Goal: Entertainment & Leisure: Consume media (video, audio)

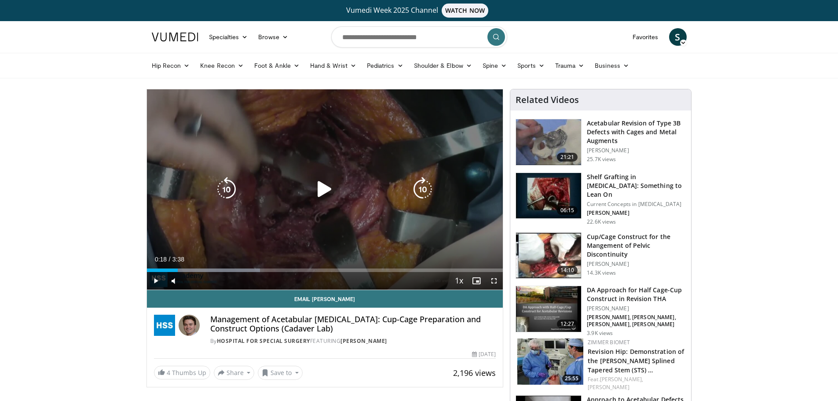
click at [332, 184] on icon "Video Player" at bounding box center [324, 189] width 25 height 25
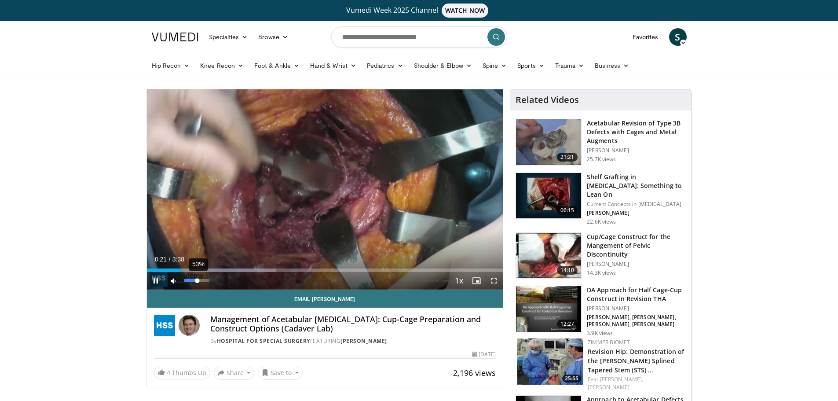
drag, startPoint x: 189, startPoint y: 279, endPoint x: 198, endPoint y: 280, distance: 8.8
click at [198, 280] on div "Volume Level" at bounding box center [190, 280] width 13 height 3
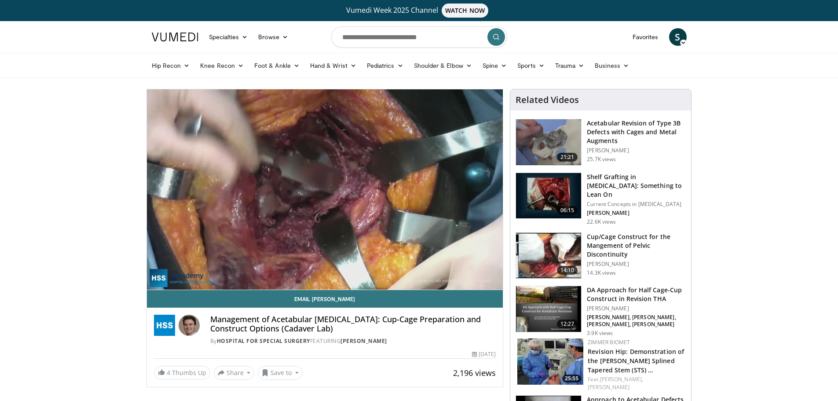
click at [198, 281] on video-js "**********" at bounding box center [325, 189] width 356 height 201
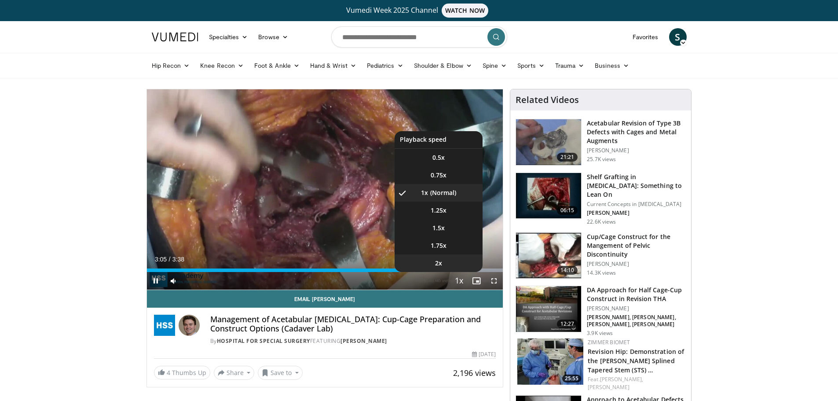
click at [459, 271] on li "2x" at bounding box center [439, 263] width 88 height 18
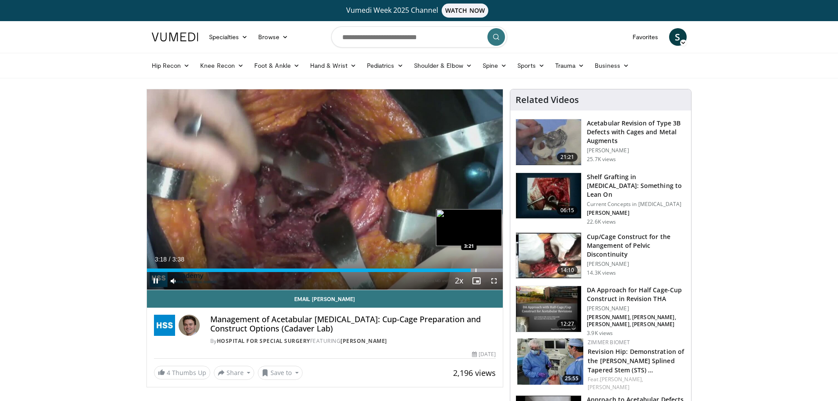
click at [477, 272] on div "Progress Bar" at bounding box center [476, 270] width 1 height 4
click at [492, 269] on div "Progress Bar" at bounding box center [492, 270] width 1 height 4
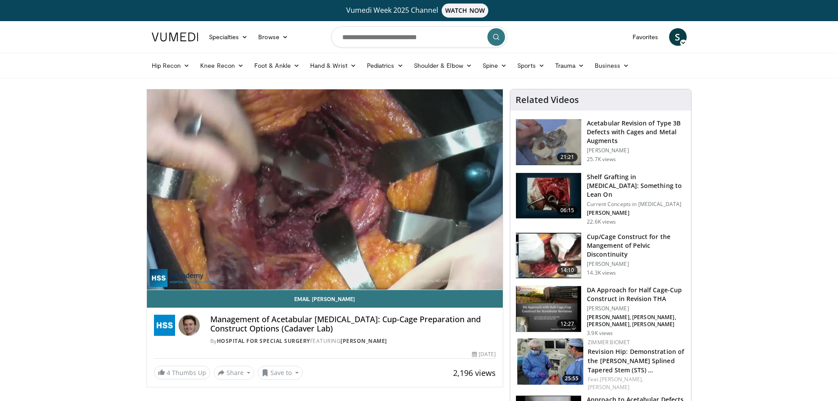
click at [537, 146] on img at bounding box center [548, 142] width 65 height 46
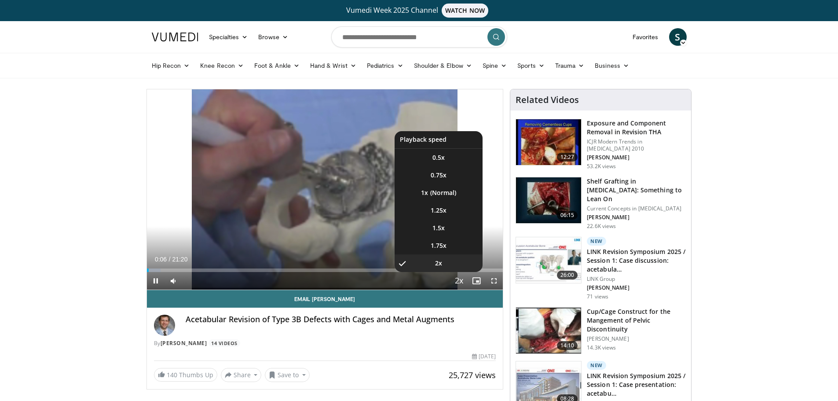
click at [456, 279] on span "Video Player" at bounding box center [459, 281] width 12 height 18
click at [449, 194] on li "1x" at bounding box center [439, 193] width 88 height 18
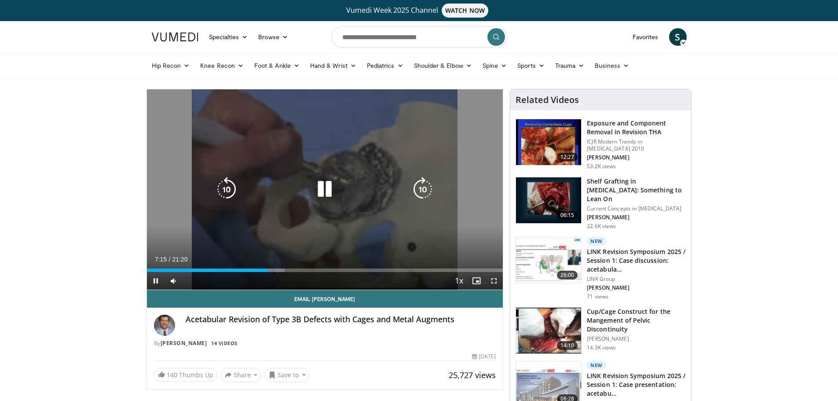
click at [327, 193] on icon "Video Player" at bounding box center [324, 189] width 25 height 25
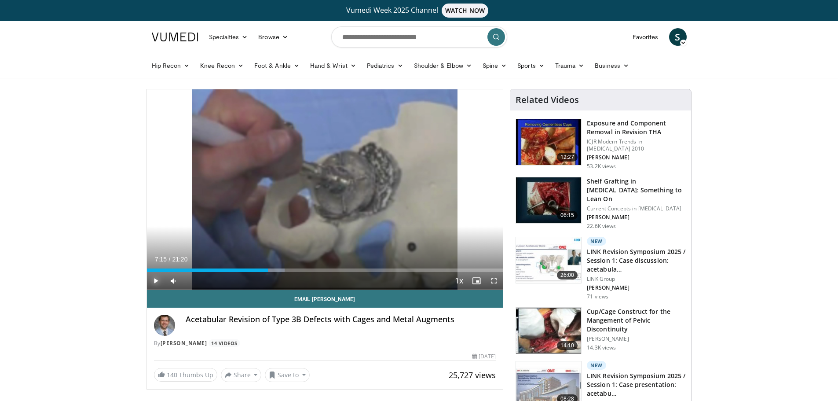
click at [159, 285] on span "Video Player" at bounding box center [156, 281] width 18 height 18
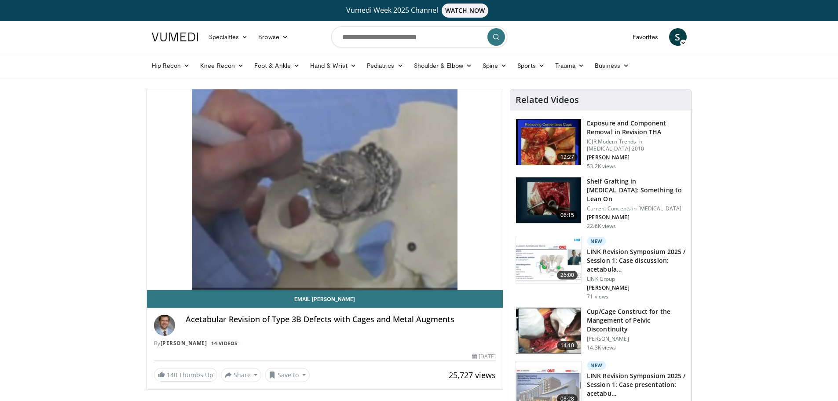
click at [229, 270] on div "10 seconds Tap to unmute" at bounding box center [325, 189] width 356 height 200
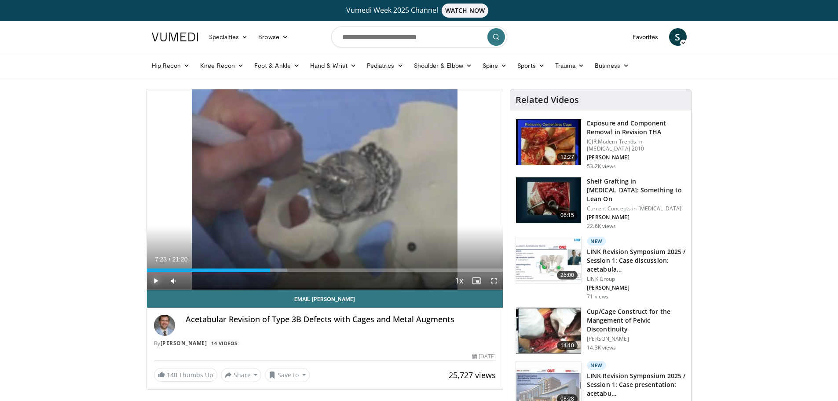
click at [152, 283] on span "Video Player" at bounding box center [156, 281] width 18 height 18
click at [239, 267] on div "Loaded : 39.52% 07:23 05:31" at bounding box center [325, 268] width 356 height 8
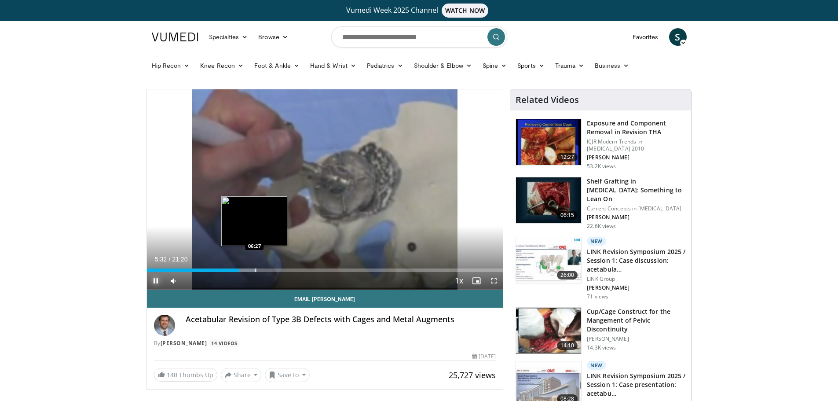
click at [255, 270] on div "Progress Bar" at bounding box center [255, 270] width 1 height 4
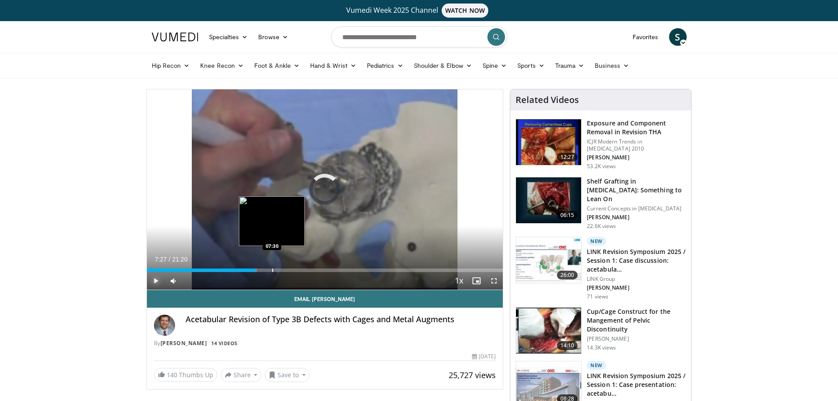
click at [272, 271] on div "Progress Bar" at bounding box center [272, 270] width 1 height 4
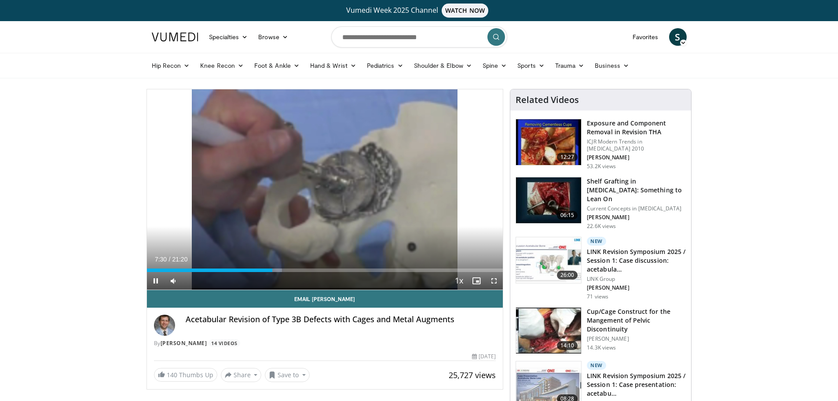
click at [297, 273] on div "Current Time 7:30 / Duration 21:20 Pause Skip Backward Skip Forward Mute Loaded…" at bounding box center [325, 281] width 356 height 18
click at [291, 270] on div "Progress Bar" at bounding box center [291, 270] width 1 height 4
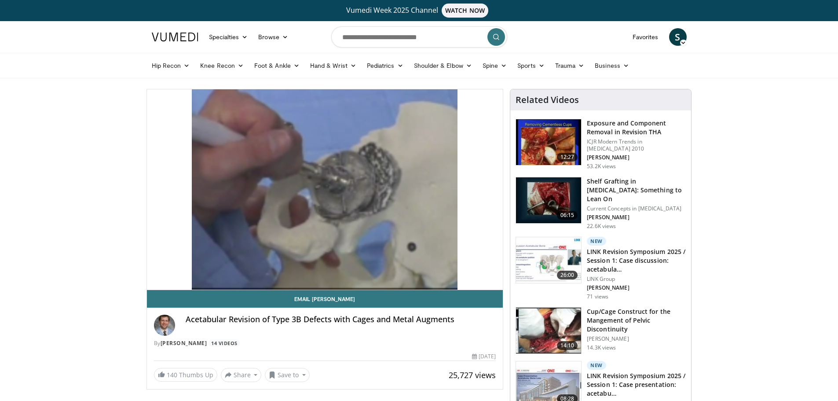
click at [284, 269] on video-js "**********" at bounding box center [325, 189] width 356 height 201
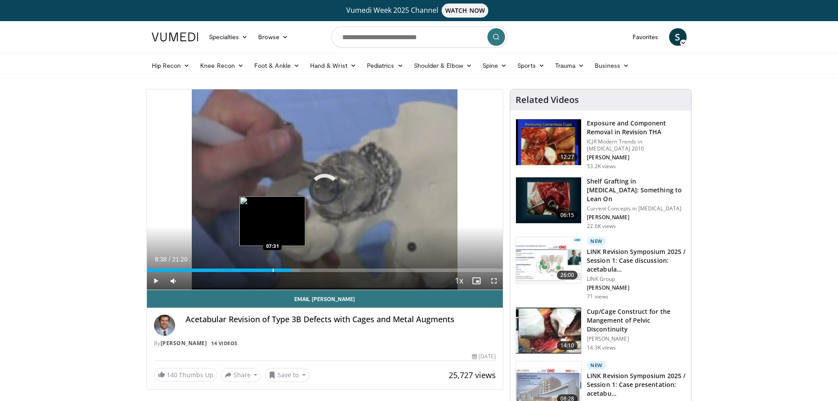
click at [273, 269] on div "Progress Bar" at bounding box center [273, 270] width 1 height 4
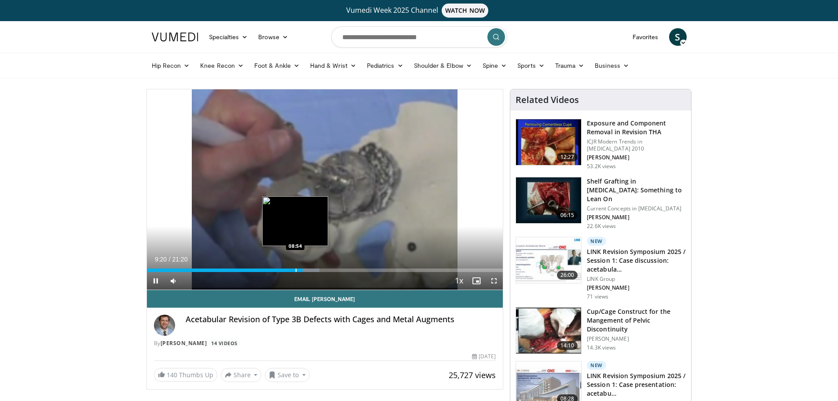
click at [296, 272] on div "Progress Bar" at bounding box center [296, 270] width 1 height 4
click at [288, 270] on div "Progress Bar" at bounding box center [288, 270] width 1 height 4
click at [275, 268] on div "08:24" at bounding box center [217, 270] width 140 height 4
click at [280, 268] on div "Progress Bar" at bounding box center [280, 270] width 1 height 4
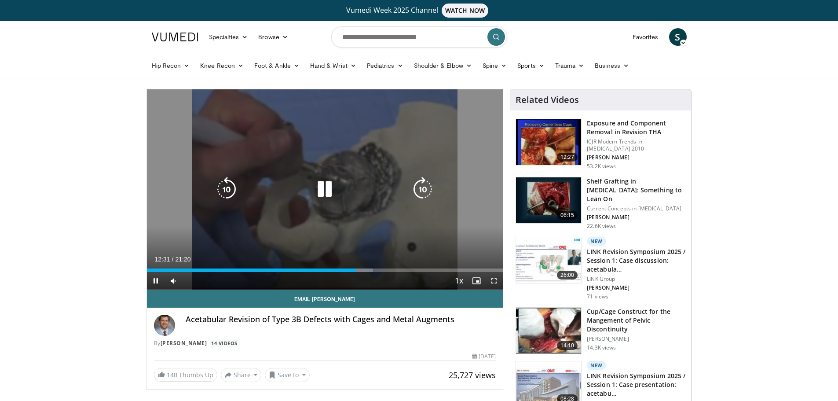
click at [217, 195] on icon "Video Player" at bounding box center [226, 189] width 25 height 25
click at [219, 194] on icon "Video Player" at bounding box center [226, 189] width 25 height 25
click at [327, 187] on icon "Video Player" at bounding box center [324, 189] width 25 height 25
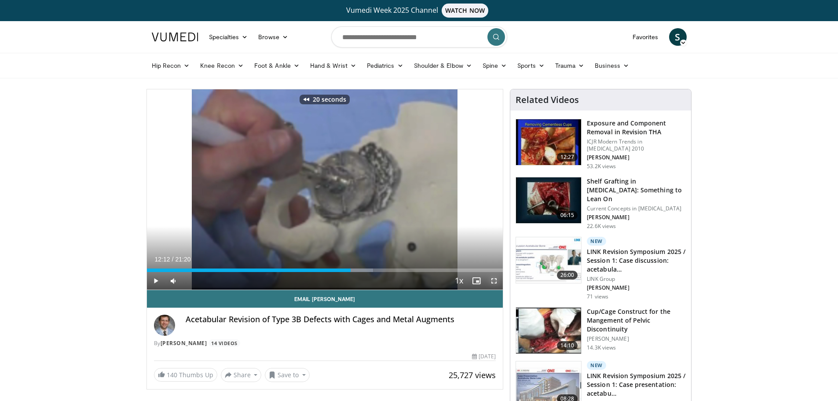
click at [492, 284] on span "Video Player" at bounding box center [494, 281] width 18 height 18
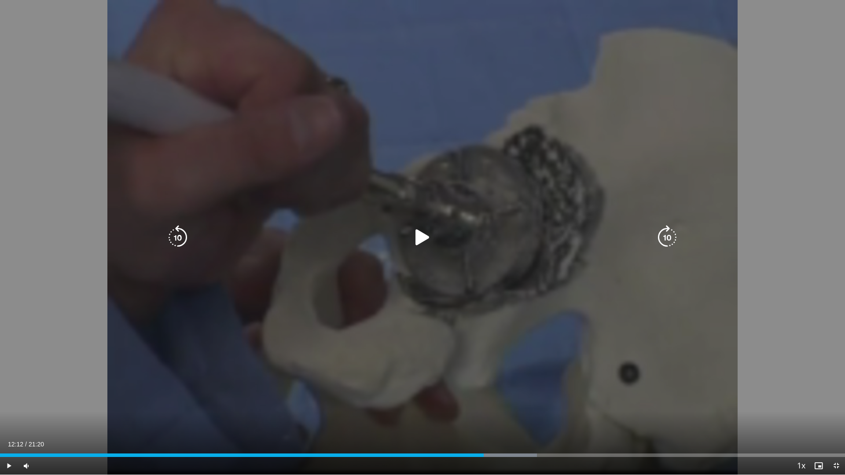
click at [413, 233] on icon "Video Player" at bounding box center [422, 237] width 25 height 25
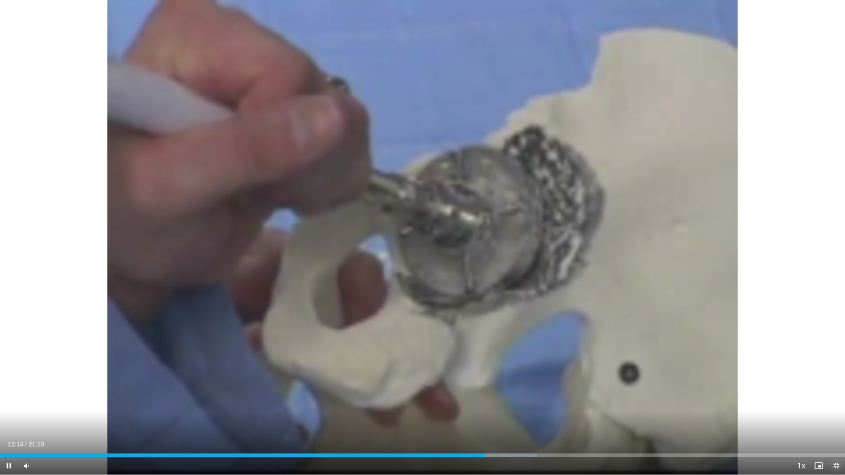
click at [841, 400] on span "Video Player" at bounding box center [836, 466] width 18 height 18
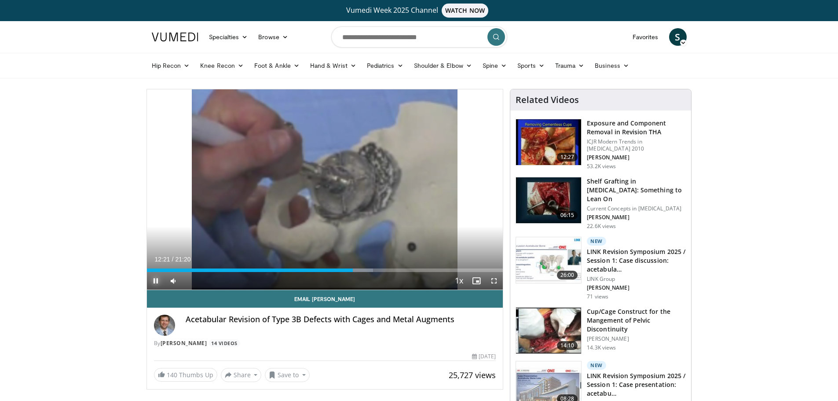
click at [157, 281] on span "Video Player" at bounding box center [156, 281] width 18 height 18
click at [156, 279] on span "Video Player" at bounding box center [156, 281] width 18 height 18
click at [156, 279] on video-js "**********" at bounding box center [325, 189] width 356 height 201
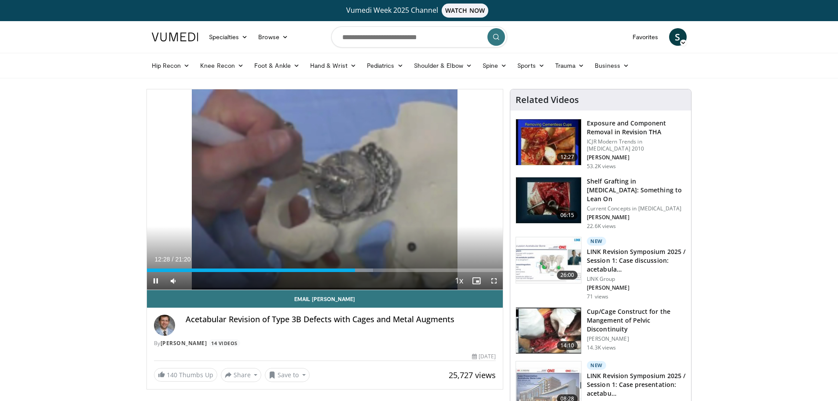
click at [156, 279] on video-js "**********" at bounding box center [325, 189] width 356 height 201
click at [158, 281] on span "Video Player" at bounding box center [156, 281] width 18 height 18
click at [330, 267] on div "Loaded : 63.54% 12:30 10:57" at bounding box center [325, 268] width 356 height 8
click at [158, 280] on span "Video Player" at bounding box center [156, 281] width 18 height 18
click at [343, 268] on div "Loaded : 57.87% 11:18 11:41" at bounding box center [325, 270] width 356 height 4
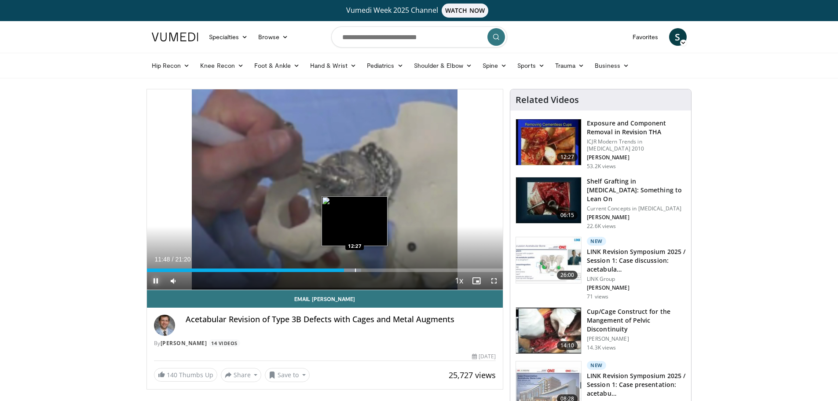
click at [355, 269] on div "Progress Bar" at bounding box center [355, 270] width 1 height 4
click at [349, 270] on div "Loaded : 63.54% 12:06 12:06" at bounding box center [325, 270] width 356 height 4
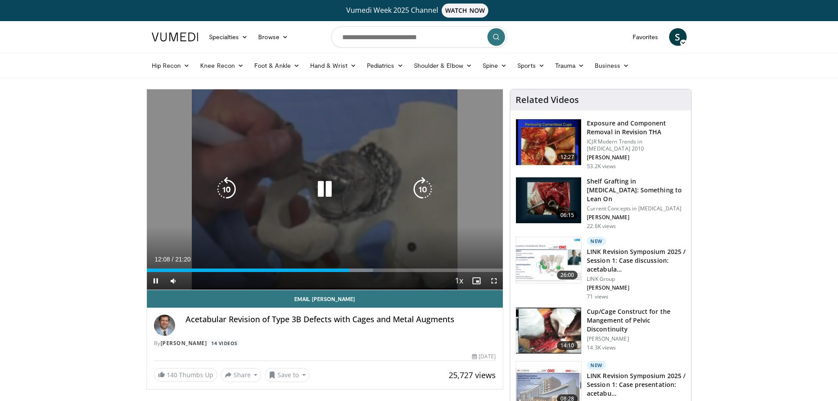
click at [415, 182] on icon "Video Player" at bounding box center [423, 189] width 25 height 25
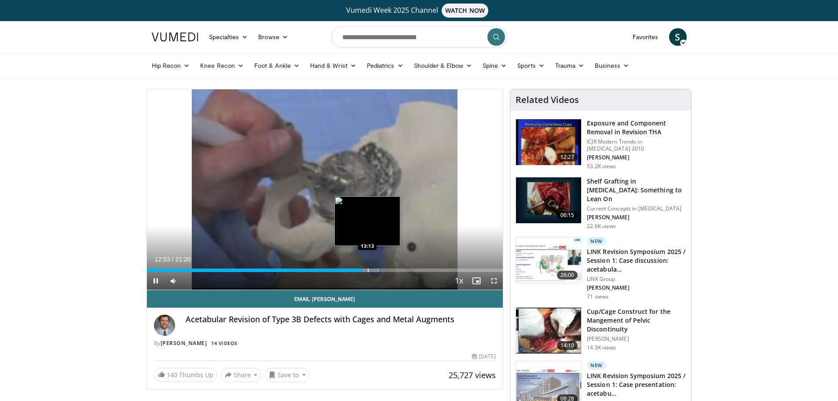
click at [368, 269] on div "Progress Bar" at bounding box center [368, 270] width 1 height 4
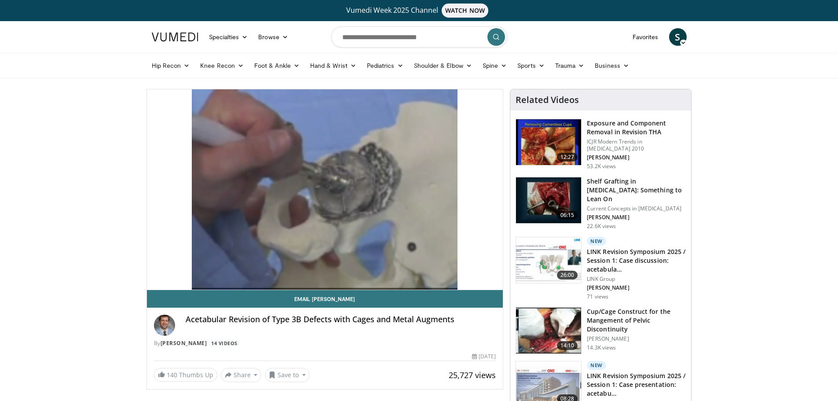
click at [390, 269] on div "10 seconds Tap to unmute" at bounding box center [325, 189] width 356 height 200
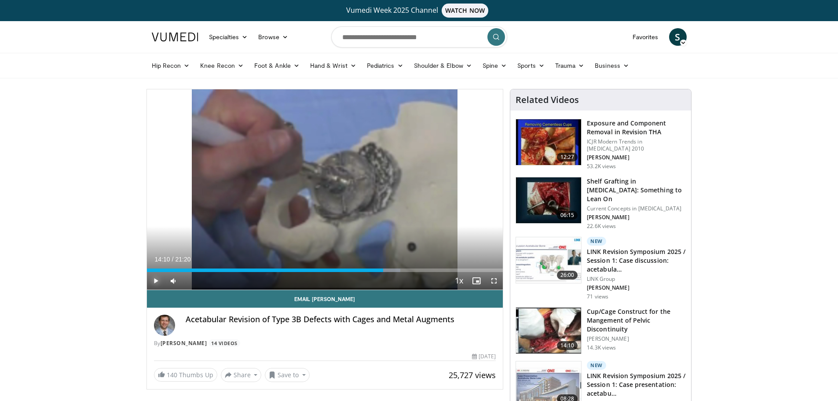
click at [153, 282] on span "Video Player" at bounding box center [156, 281] width 18 height 18
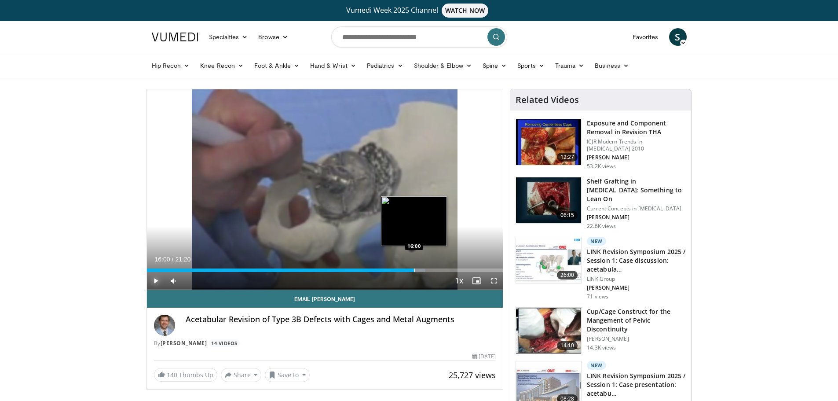
click at [415, 270] on div "Progress Bar" at bounding box center [415, 270] width 1 height 4
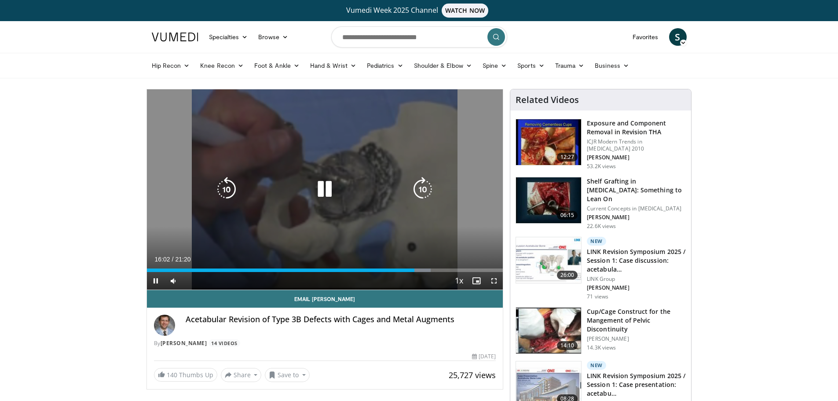
click at [411, 271] on video-js "**********" at bounding box center [325, 189] width 356 height 201
click at [411, 270] on div "16:03" at bounding box center [281, 270] width 268 height 4
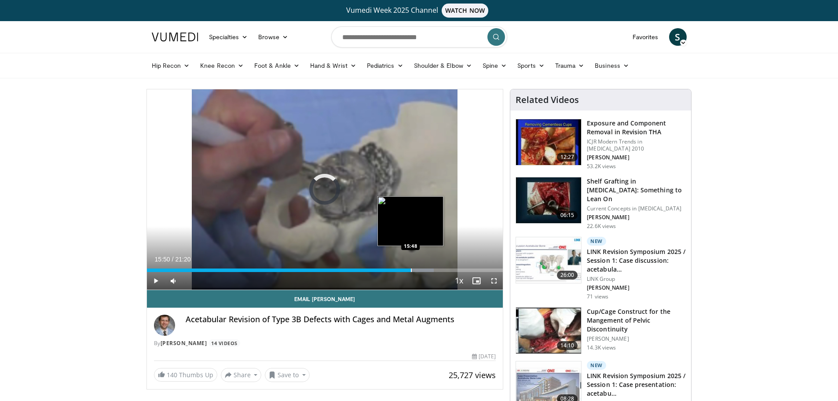
click at [411, 269] on div "Progress Bar" at bounding box center [411, 270] width 1 height 4
click at [415, 270] on div "Progress Bar" at bounding box center [415, 270] width 1 height 4
click at [420, 270] on div "Progress Bar" at bounding box center [420, 270] width 1 height 4
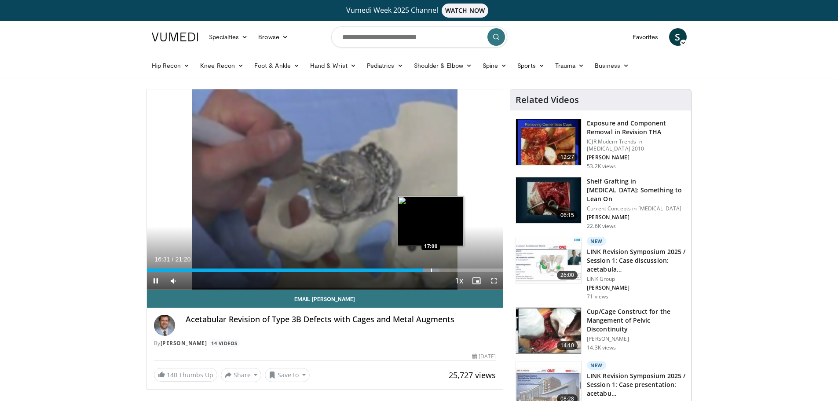
click at [431, 269] on div "Progress Bar" at bounding box center [431, 270] width 1 height 4
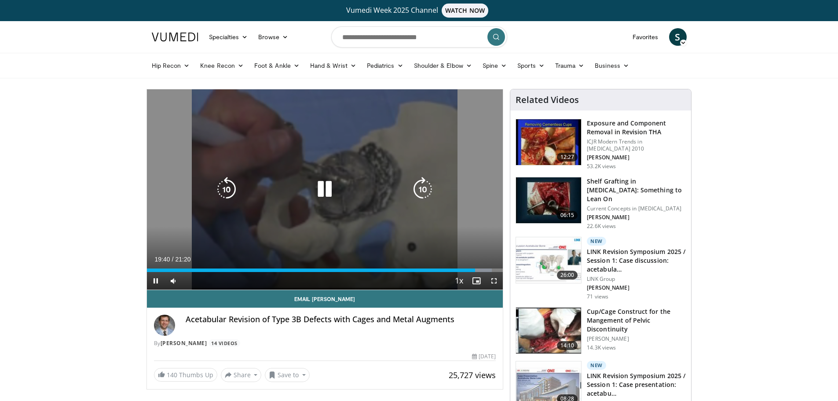
click at [319, 184] on icon "Video Player" at bounding box center [324, 189] width 25 height 25
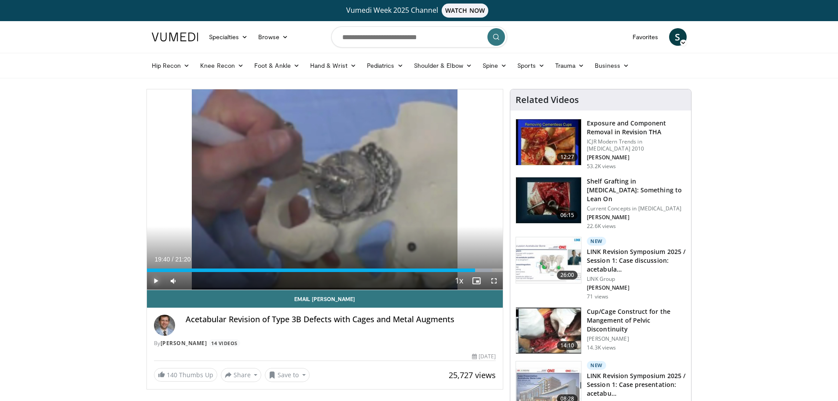
click at [154, 283] on span "Video Player" at bounding box center [156, 281] width 18 height 18
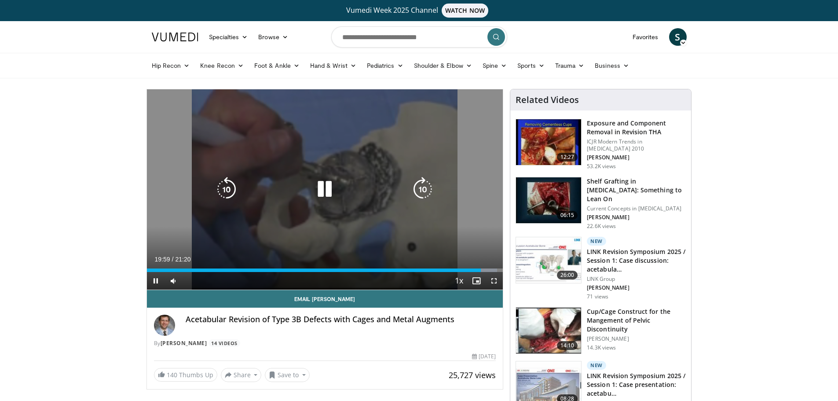
click at [228, 197] on icon "Video Player" at bounding box center [226, 189] width 25 height 25
click at [228, 193] on icon "Video Player" at bounding box center [226, 189] width 25 height 25
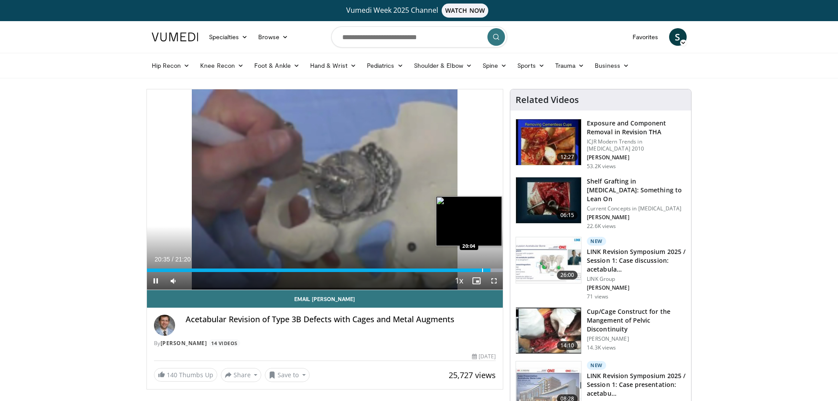
click at [482, 270] on div "Progress Bar" at bounding box center [482, 270] width 1 height 4
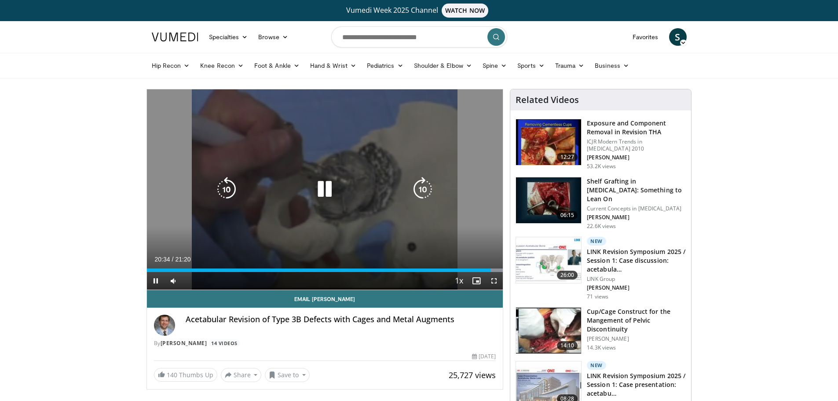
click at [223, 190] on icon "Video Player" at bounding box center [226, 189] width 25 height 25
click at [231, 186] on icon "Video Player" at bounding box center [226, 189] width 25 height 25
click at [329, 193] on icon "Video Player" at bounding box center [324, 189] width 25 height 25
click at [321, 187] on icon "Video Player" at bounding box center [324, 189] width 25 height 25
click at [233, 197] on icon "Video Player" at bounding box center [226, 189] width 25 height 25
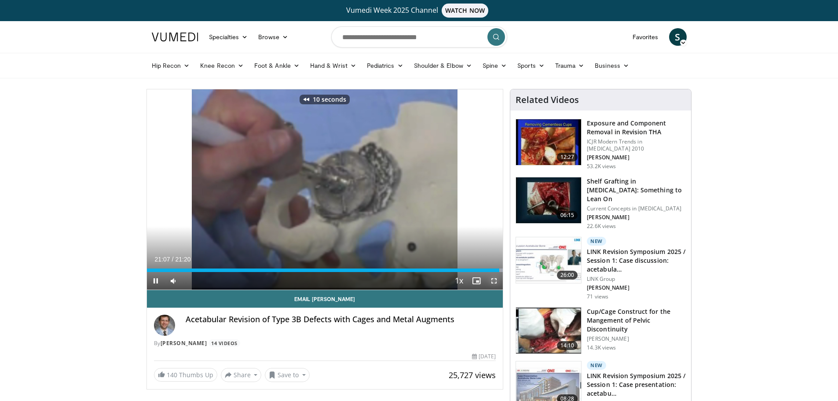
click at [497, 285] on span "Video Player" at bounding box center [494, 281] width 18 height 18
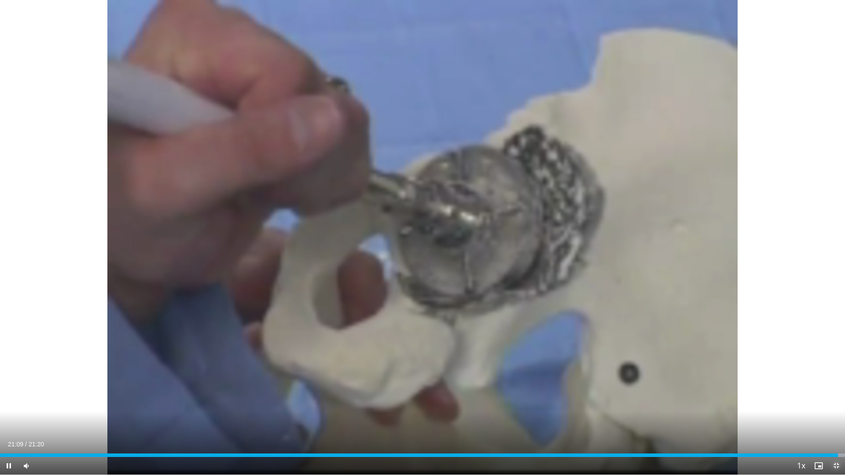
click at [840, 400] on span "Video Player" at bounding box center [836, 466] width 18 height 18
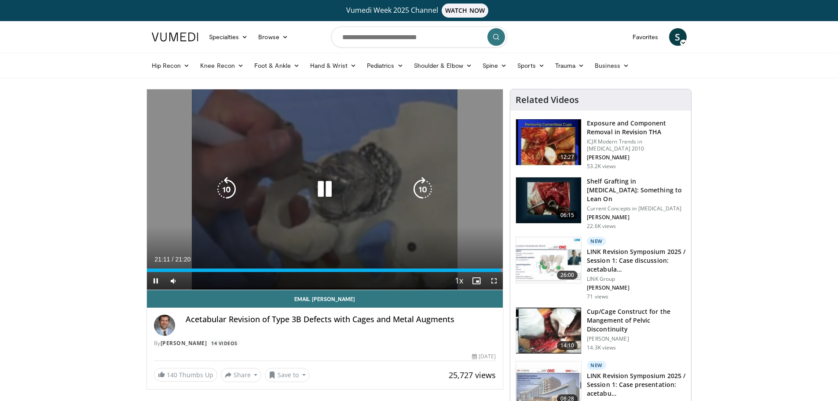
click at [235, 193] on icon "Video Player" at bounding box center [226, 189] width 25 height 25
